Goal: Use online tool/utility: Utilize a website feature to perform a specific function

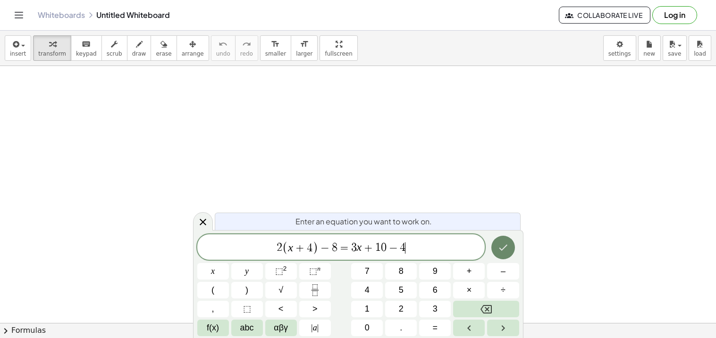
click at [496, 249] on button "Done" at bounding box center [503, 248] width 24 height 24
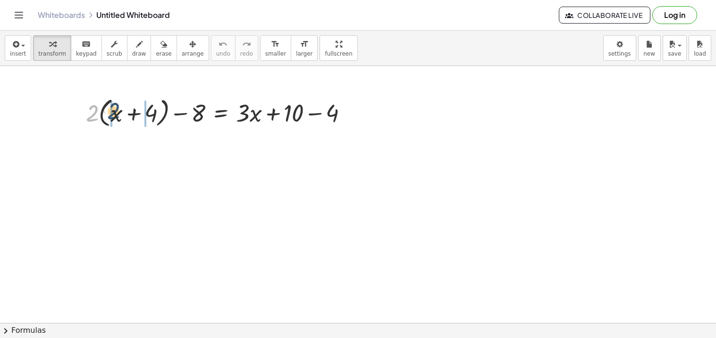
drag, startPoint x: 92, startPoint y: 110, endPoint x: 118, endPoint y: 115, distance: 26.4
click at [118, 115] on div at bounding box center [220, 112] width 279 height 36
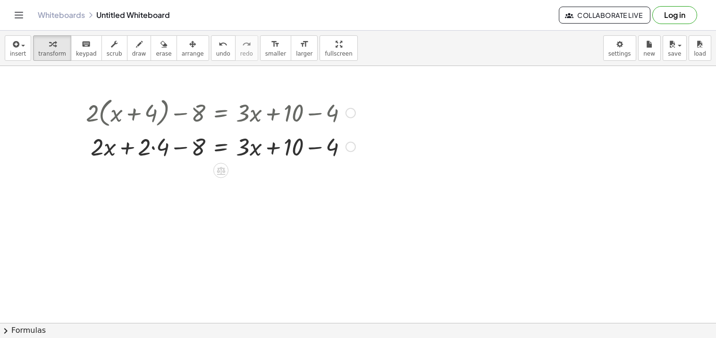
click at [154, 148] on div at bounding box center [220, 146] width 279 height 32
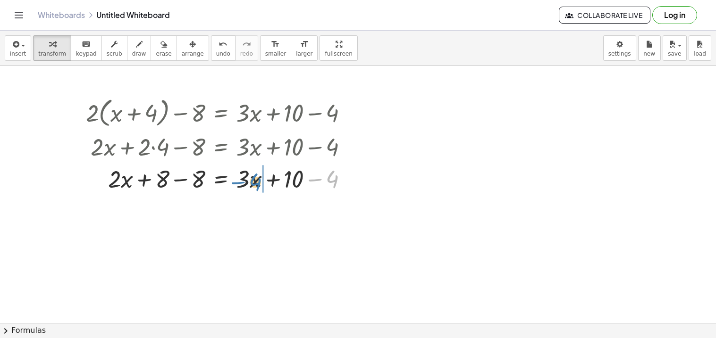
drag, startPoint x: 334, startPoint y: 182, endPoint x: 257, endPoint y: 185, distance: 77.0
click at [257, 185] on div at bounding box center [220, 178] width 279 height 32
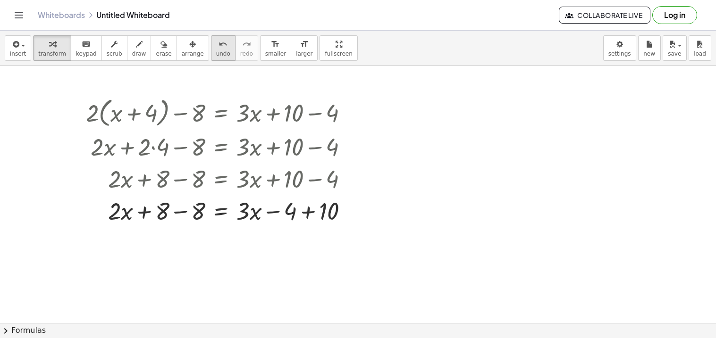
click at [218, 43] on icon "undo" at bounding box center [222, 44] width 9 height 11
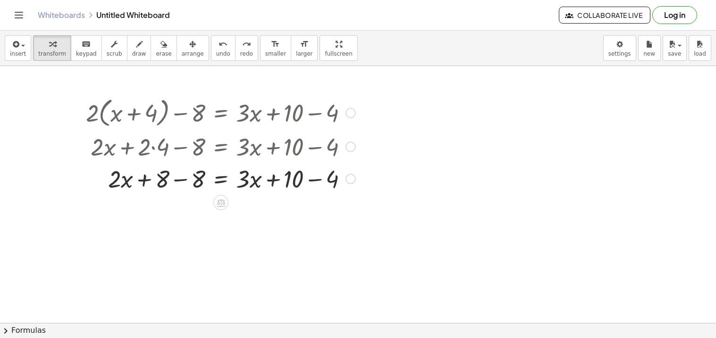
click at [311, 181] on div at bounding box center [220, 178] width 279 height 32
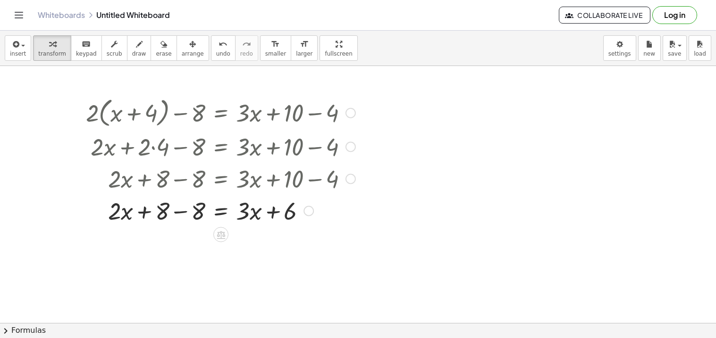
click at [180, 214] on div at bounding box center [220, 210] width 279 height 32
click at [222, 218] on div at bounding box center [220, 210] width 279 height 32
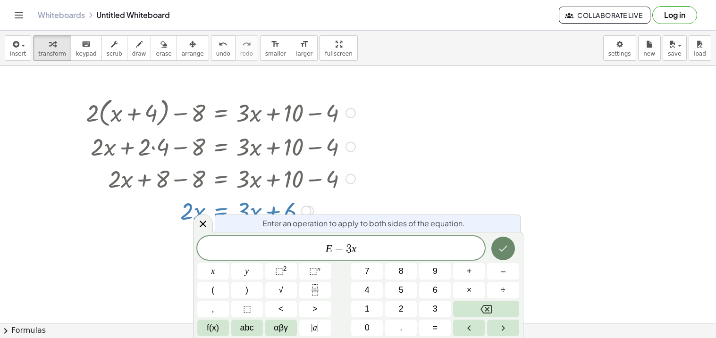
click at [500, 249] on icon "Done" at bounding box center [502, 248] width 11 height 11
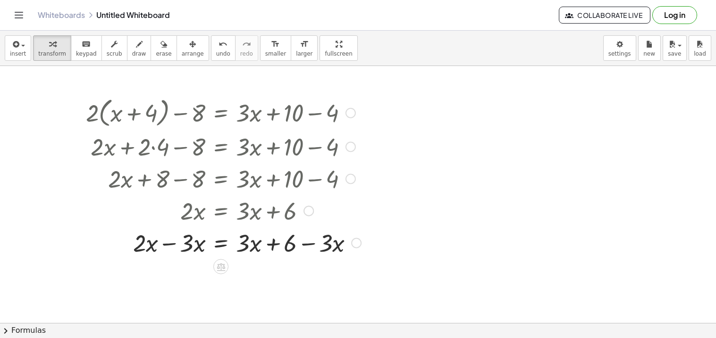
click at [170, 246] on div at bounding box center [223, 243] width 285 height 32
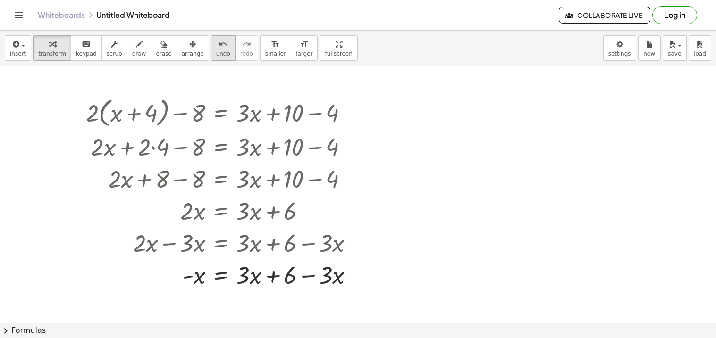
click at [215, 51] on button "undo undo" at bounding box center [223, 47] width 25 height 25
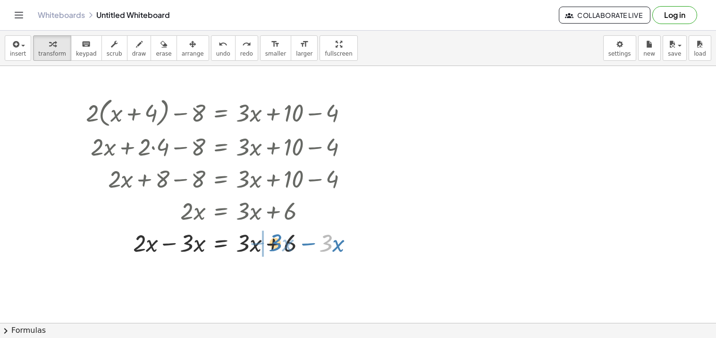
drag, startPoint x: 328, startPoint y: 245, endPoint x: 277, endPoint y: 245, distance: 50.0
click at [277, 245] on div at bounding box center [203, 243] width 326 height 32
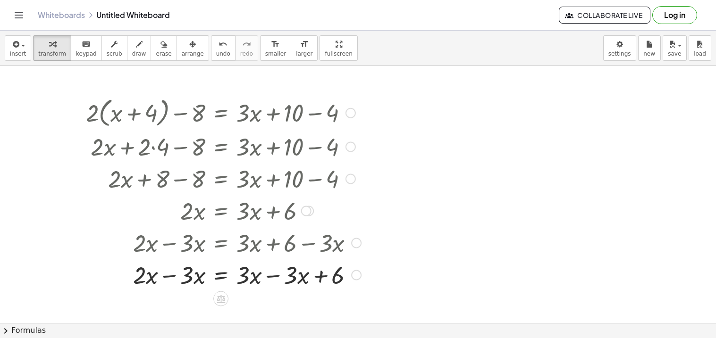
click at [277, 279] on div at bounding box center [223, 275] width 285 height 32
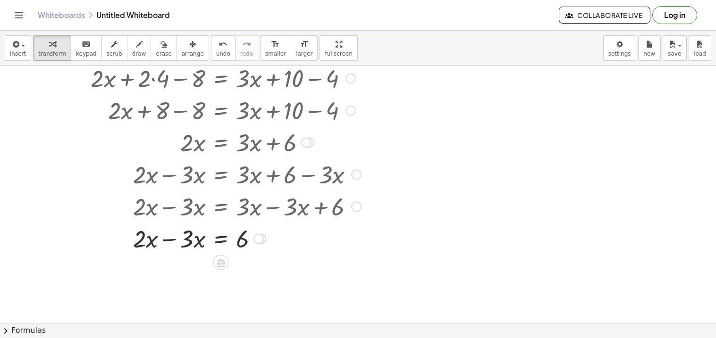
scroll to position [69, 0]
click at [169, 240] on div at bounding box center [223, 237] width 285 height 32
click at [216, 54] on span "undo" at bounding box center [223, 53] width 14 height 7
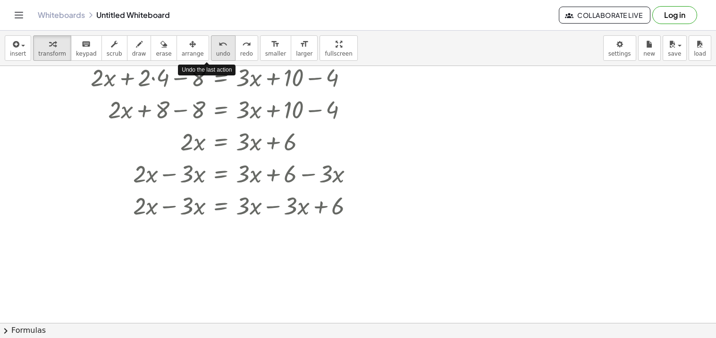
click at [216, 54] on span "undo" at bounding box center [223, 53] width 14 height 7
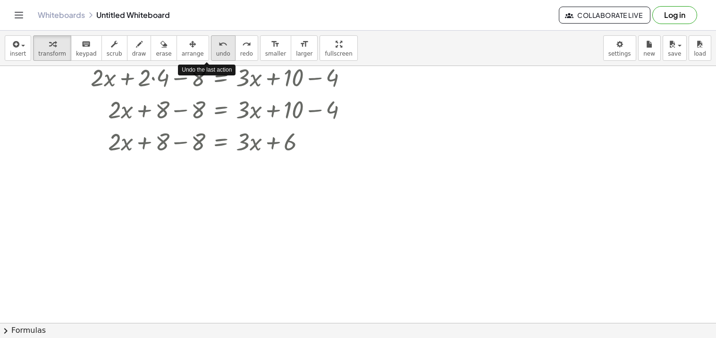
click at [216, 54] on span "undo" at bounding box center [223, 53] width 14 height 7
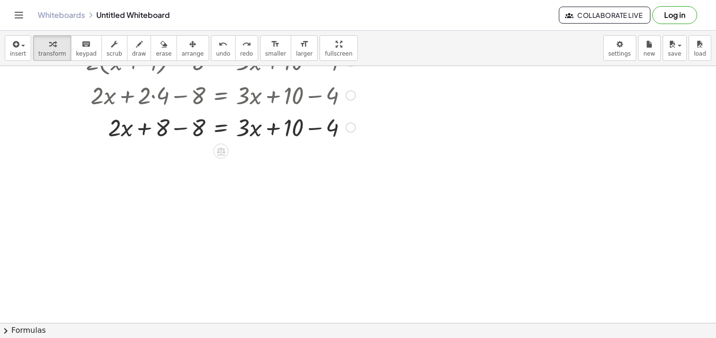
scroll to position [0, 0]
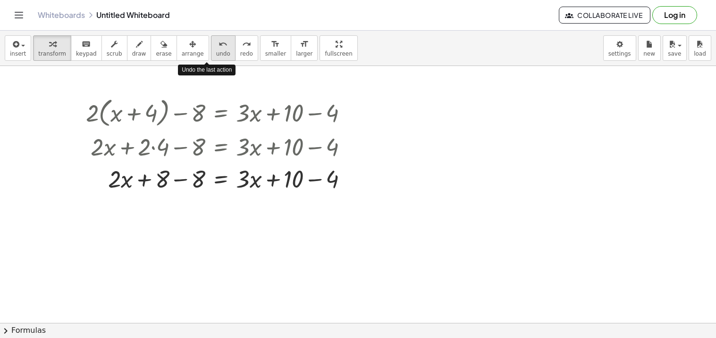
click at [216, 49] on div "undo" at bounding box center [223, 43] width 14 height 11
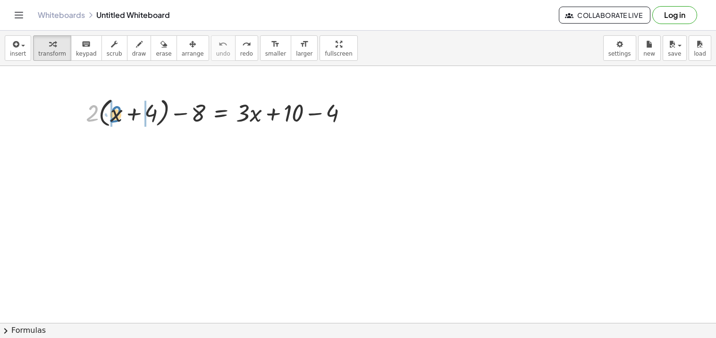
drag, startPoint x: 93, startPoint y: 109, endPoint x: 116, endPoint y: 109, distance: 23.1
click at [116, 109] on div at bounding box center [220, 112] width 279 height 36
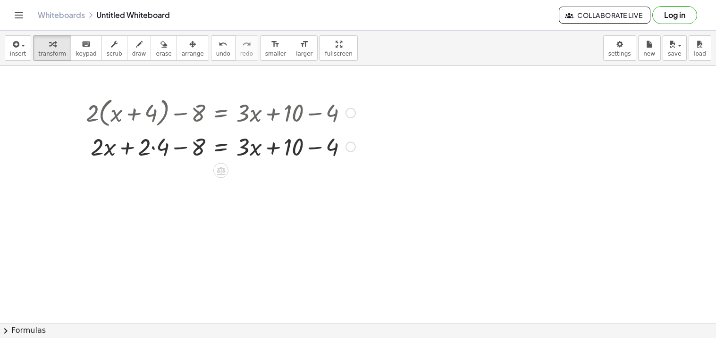
click at [156, 151] on div at bounding box center [220, 146] width 279 height 32
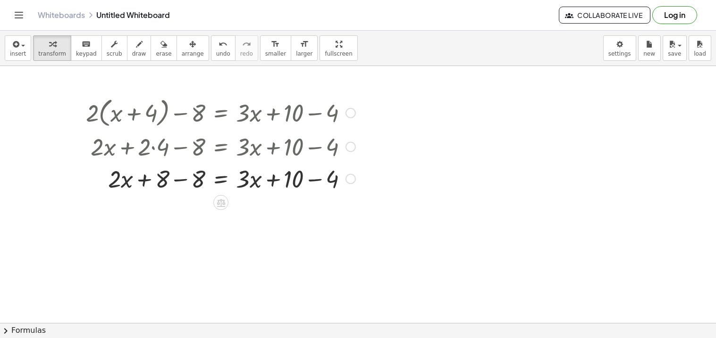
click at [315, 182] on div at bounding box center [220, 178] width 279 height 32
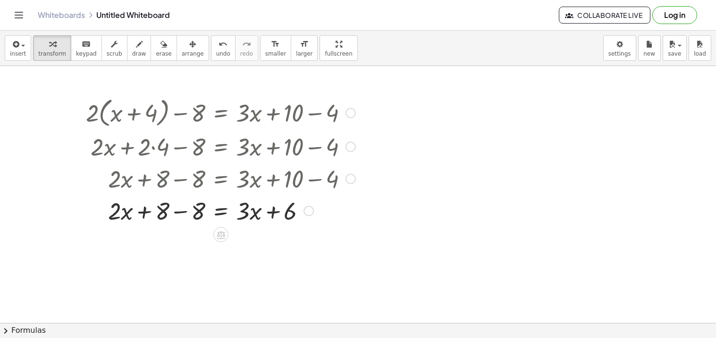
click at [180, 212] on div at bounding box center [220, 210] width 279 height 32
